Goal: Transaction & Acquisition: Purchase product/service

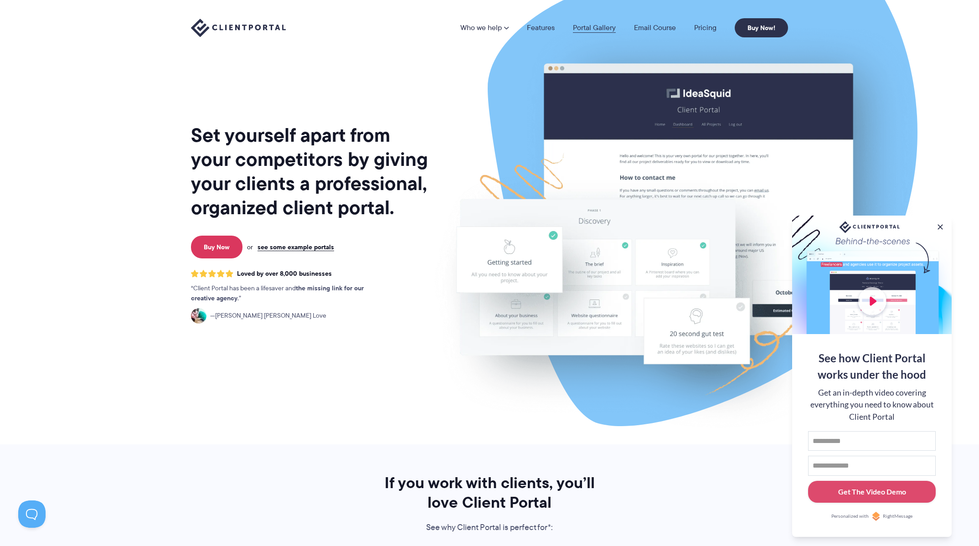
click at [584, 25] on link "Portal Gallery" at bounding box center [594, 27] width 43 height 7
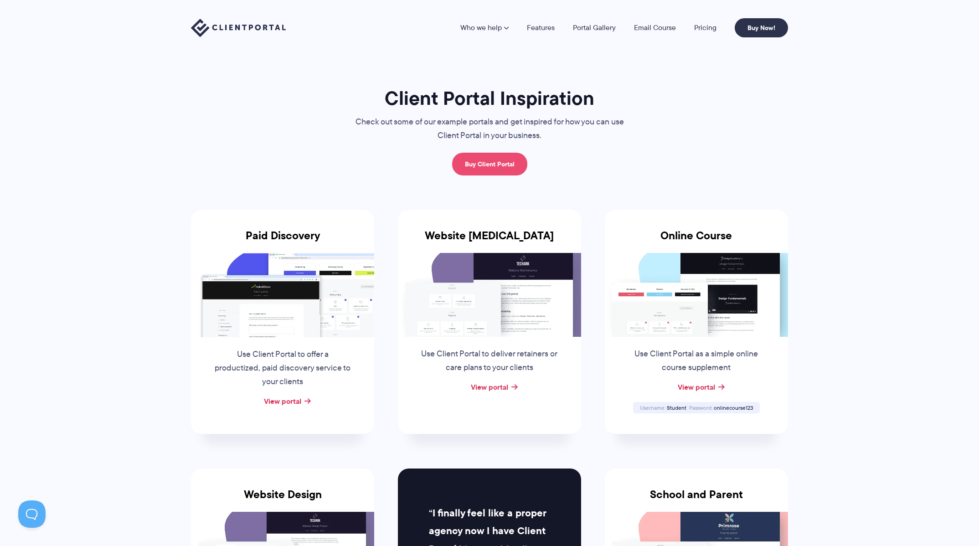
click at [483, 167] on link "Buy Client Portal" at bounding box center [489, 164] width 75 height 23
